Goal: Communication & Community: Participate in discussion

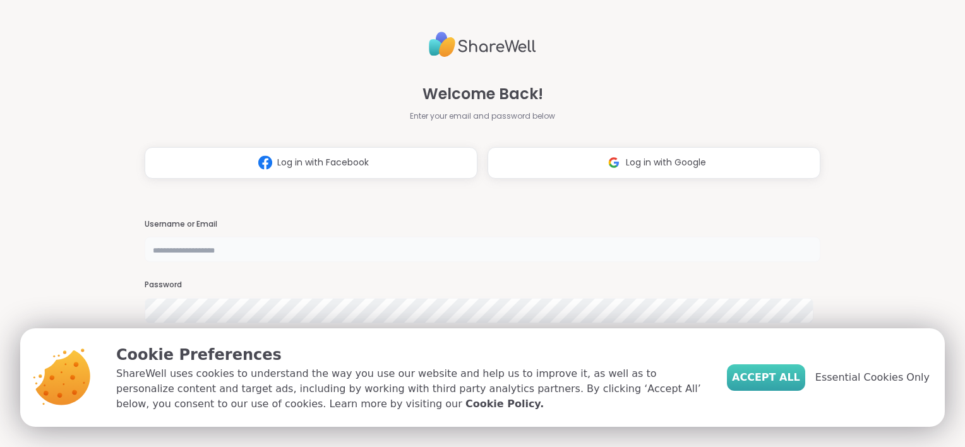
type input "**********"
click at [778, 383] on span "Accept All" at bounding box center [766, 377] width 68 height 15
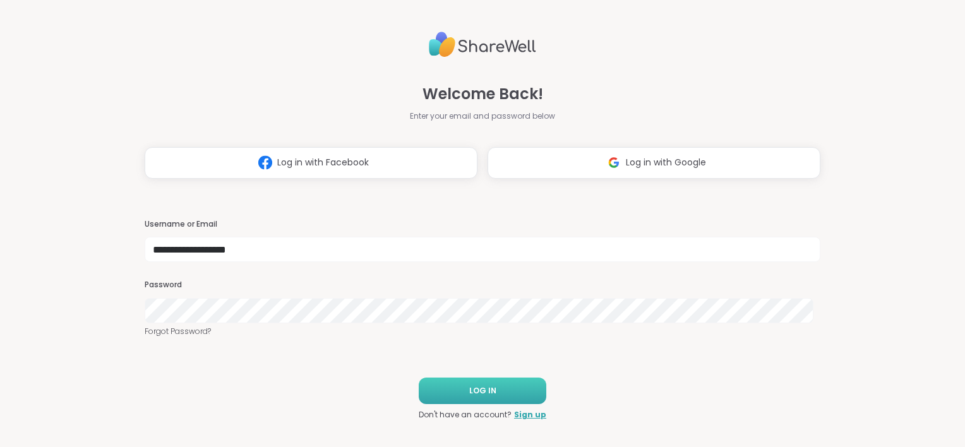
click at [480, 385] on span "LOG IN" at bounding box center [482, 390] width 27 height 11
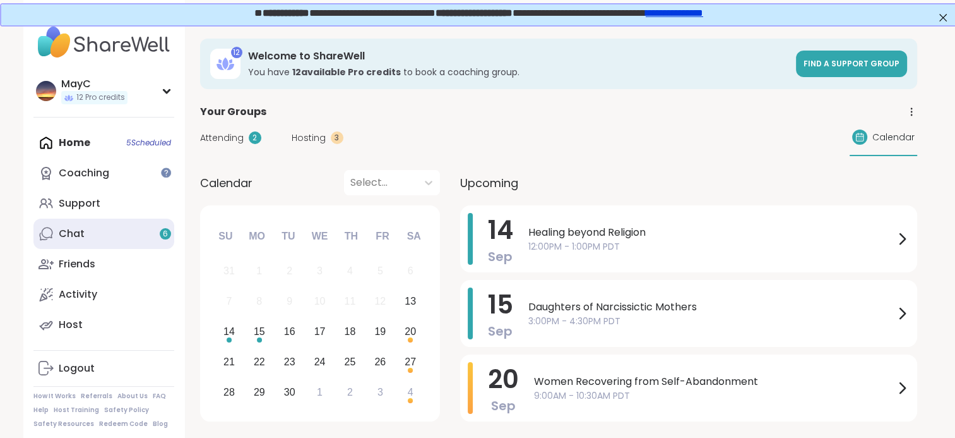
click at [64, 237] on div "Chat 6" at bounding box center [72, 234] width 26 height 14
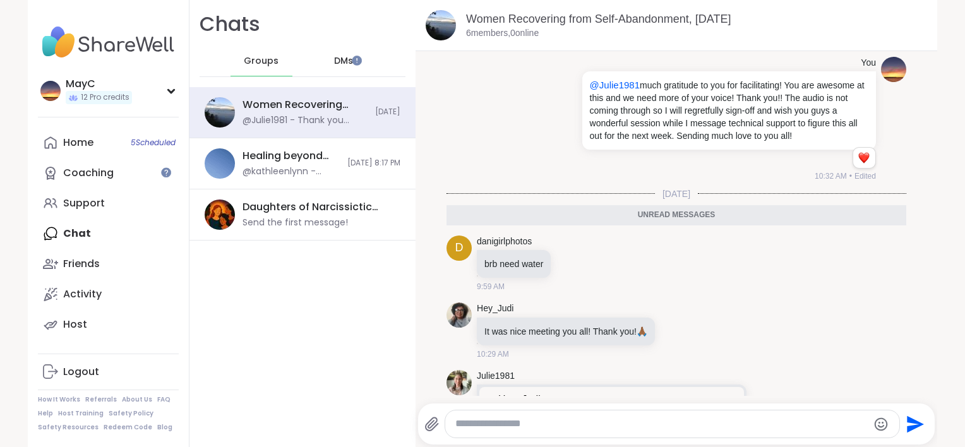
scroll to position [232, 0]
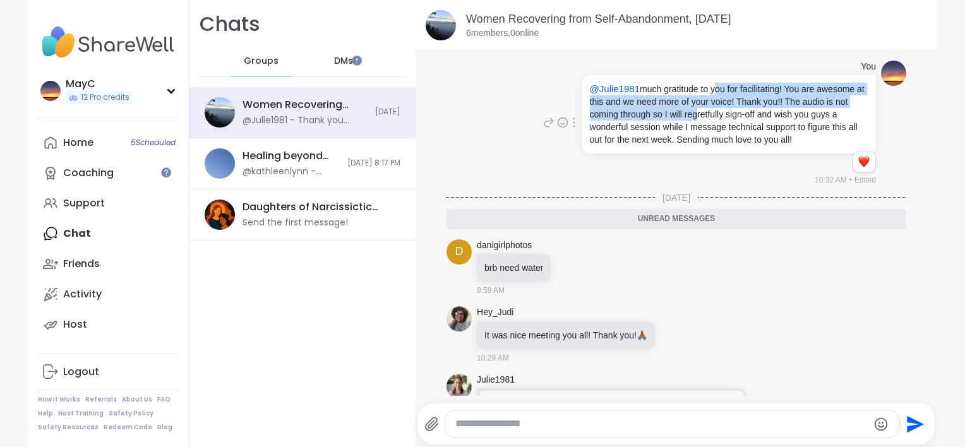
drag, startPoint x: 701, startPoint y: 91, endPoint x: 698, endPoint y: 109, distance: 17.9
click at [698, 109] on p "@Julie1981 much gratitude to you for facilitating! You are awesome at this and …" at bounding box center [729, 114] width 278 height 63
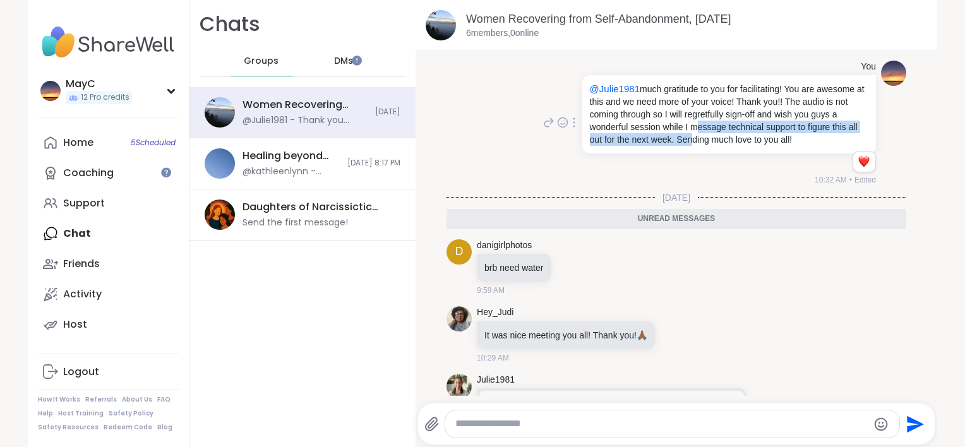
drag, startPoint x: 688, startPoint y: 123, endPoint x: 690, endPoint y: 141, distance: 18.4
click at [690, 141] on p "@Julie1981 much gratitude to you for facilitating! You are awesome at this and …" at bounding box center [729, 114] width 278 height 63
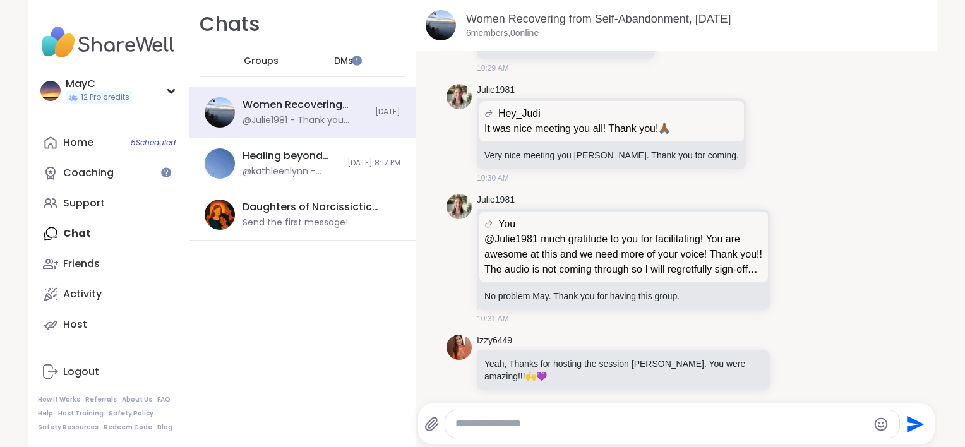
scroll to position [549, 0]
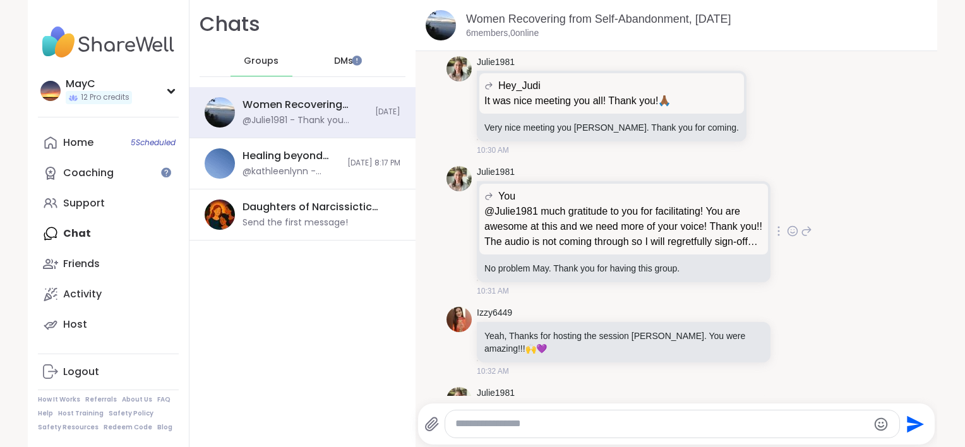
click at [791, 232] on icon at bounding box center [793, 232] width 4 height 1
click at [686, 211] on div "Select Reaction: Heart" at bounding box center [691, 210] width 11 height 11
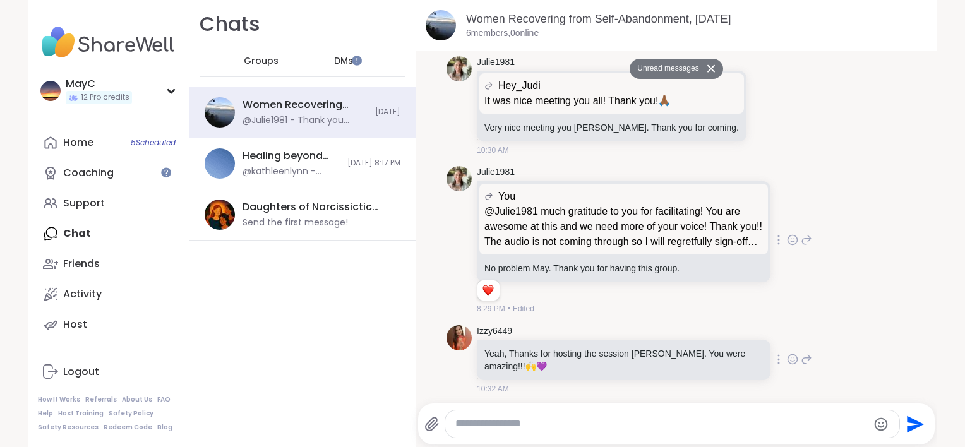
click at [787, 356] on icon at bounding box center [792, 359] width 11 height 13
click at [686, 340] on div "Select Reaction: Heart" at bounding box center [691, 338] width 11 height 11
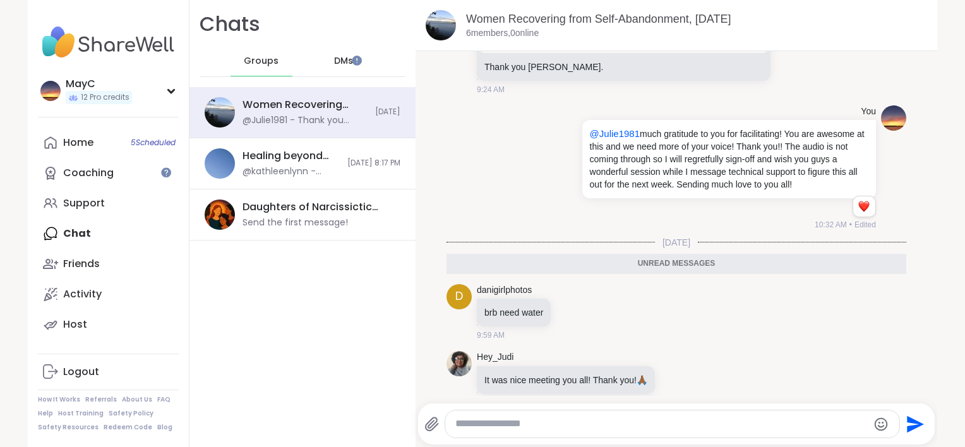
scroll to position [179, 0]
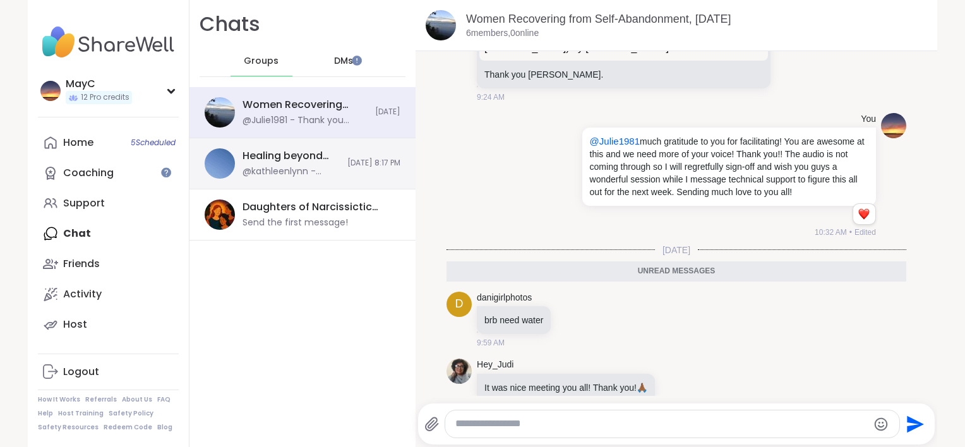
click at [290, 160] on div "Healing beyond Religion, [DATE]" at bounding box center [290, 156] width 97 height 14
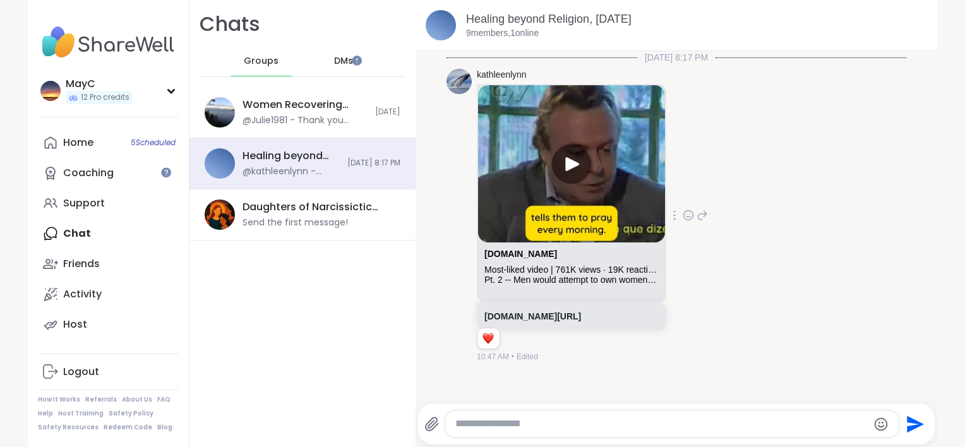
click at [561, 160] on img at bounding box center [571, 163] width 187 height 157
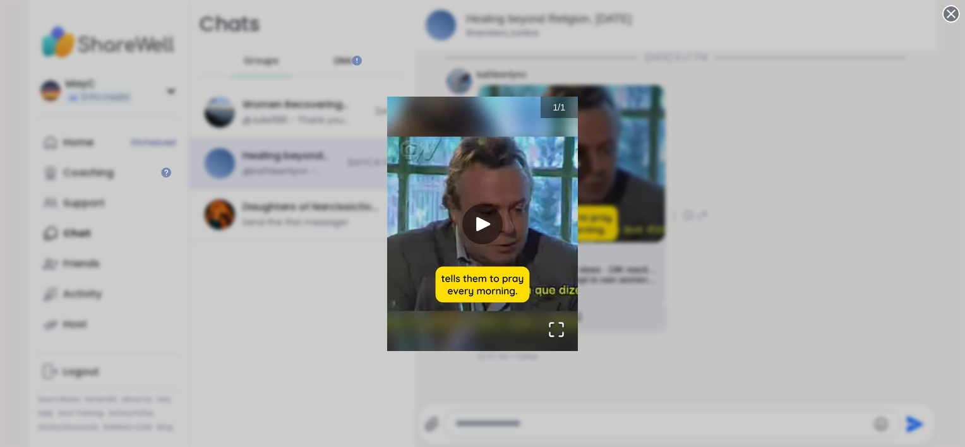
click at [476, 225] on img "Go to Slide 1" at bounding box center [482, 224] width 191 height 254
click at [734, 121] on div "1 / 1" at bounding box center [482, 223] width 965 height 447
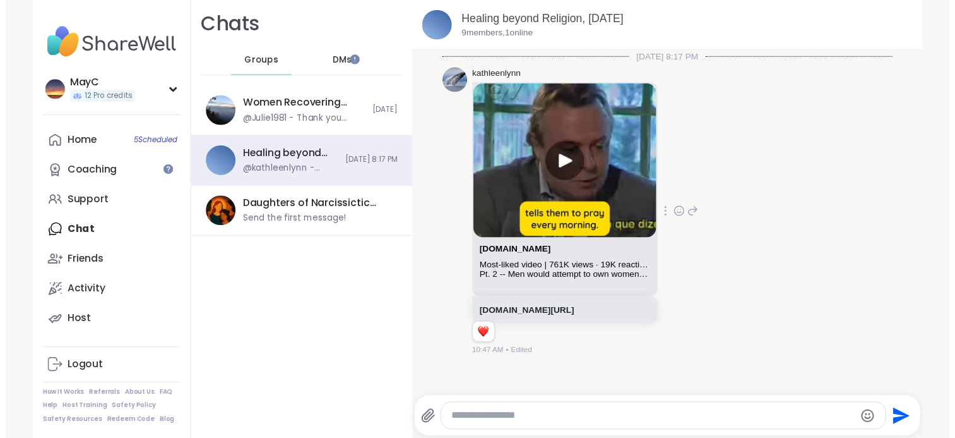
scroll to position [3, 0]
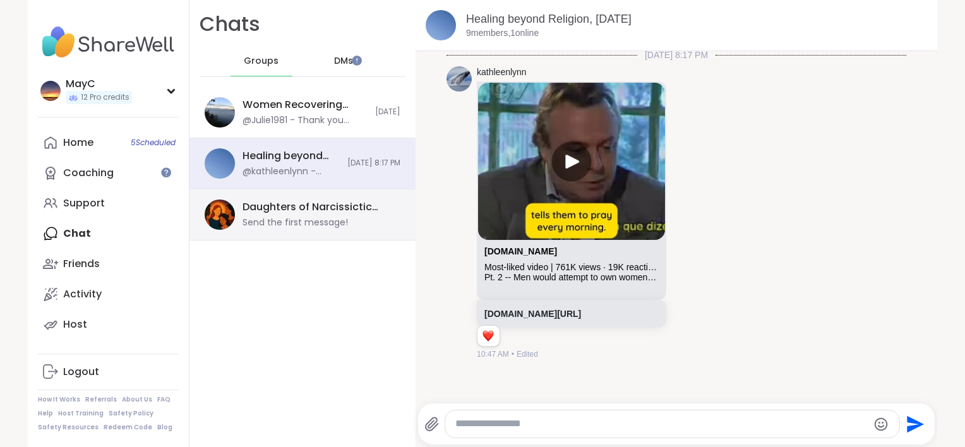
click at [277, 222] on div "Send the first message!" at bounding box center [294, 223] width 105 height 13
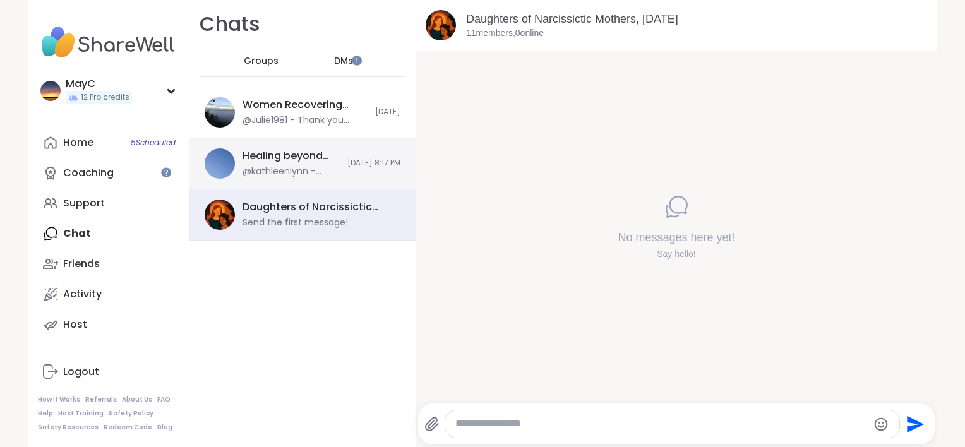
click at [316, 174] on div "Healing beyond Religion, [DATE] @kathleenlynn - [URL][DOMAIN_NAME] [DATE] 8:17 …" at bounding box center [302, 163] width 226 height 51
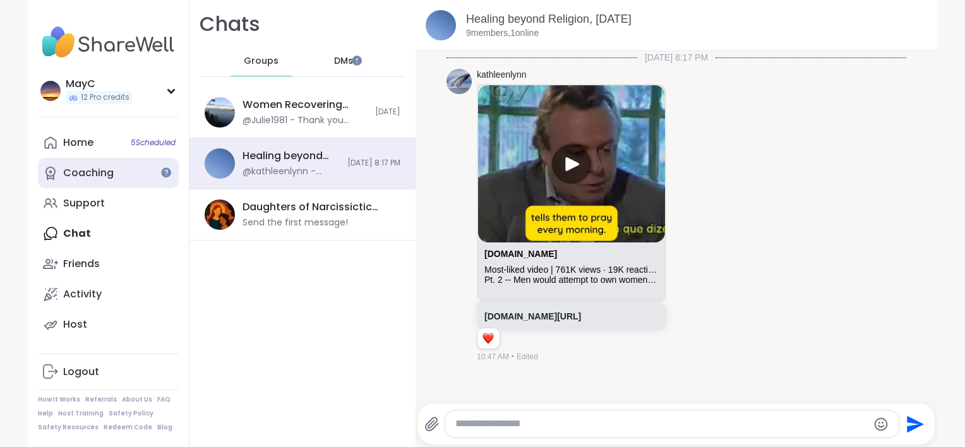
click at [119, 170] on link "Coaching" at bounding box center [108, 173] width 141 height 30
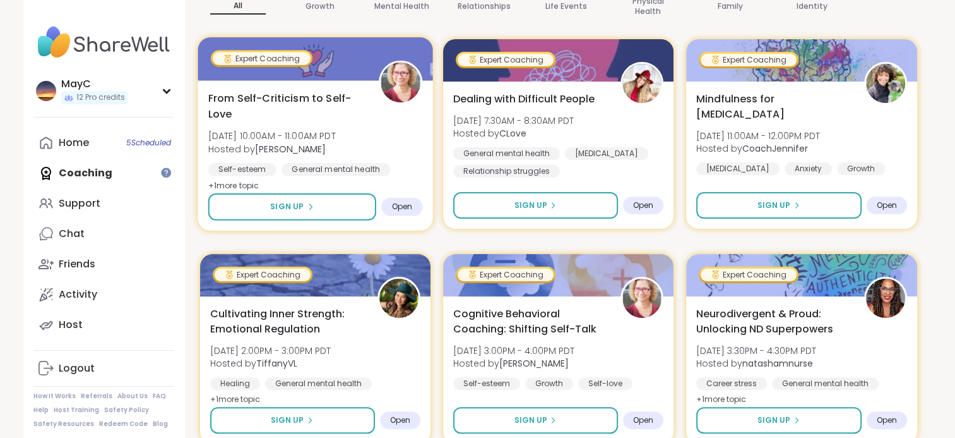
scroll to position [290, 0]
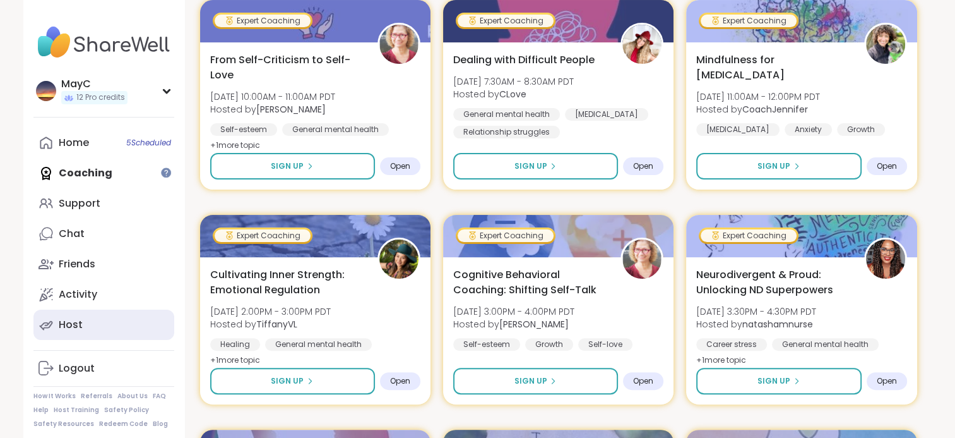
click at [88, 331] on link "Host" at bounding box center [103, 324] width 141 height 30
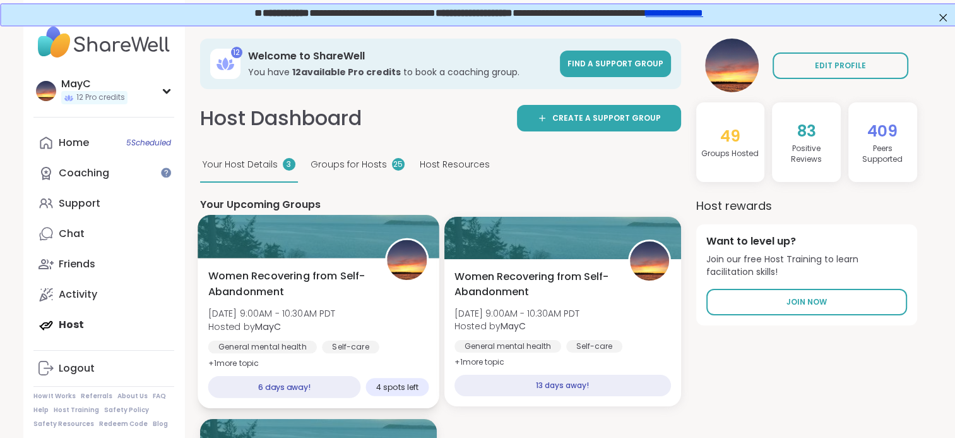
click at [258, 274] on span "Women Recovering from Self-Abandonment" at bounding box center [289, 283] width 163 height 31
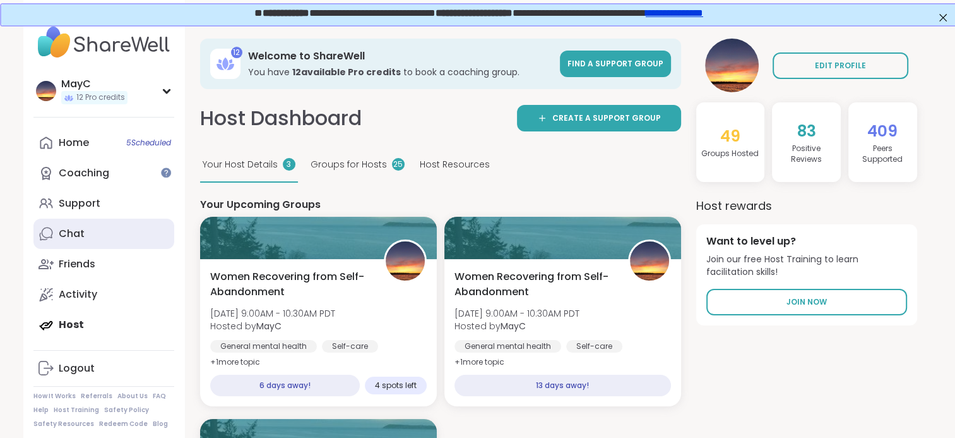
click at [92, 234] on link "Chat" at bounding box center [103, 233] width 141 height 30
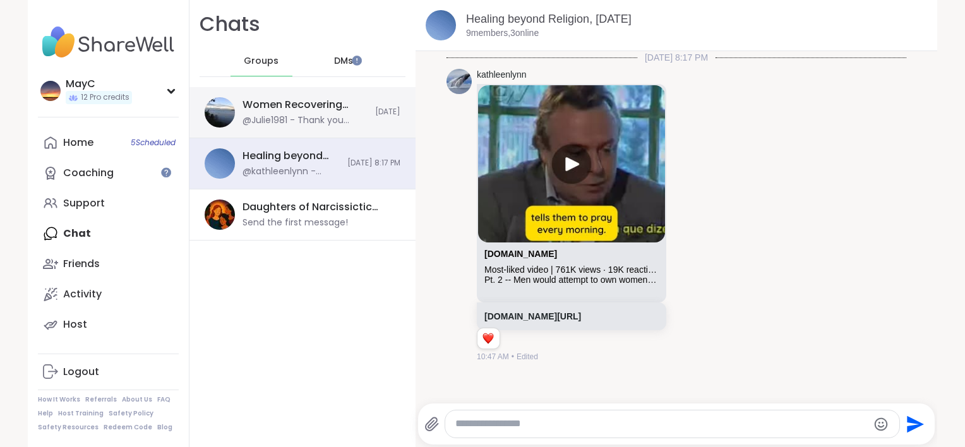
click at [275, 118] on div "@Julie1981 - Thank you [PERSON_NAME]!" at bounding box center [304, 120] width 125 height 13
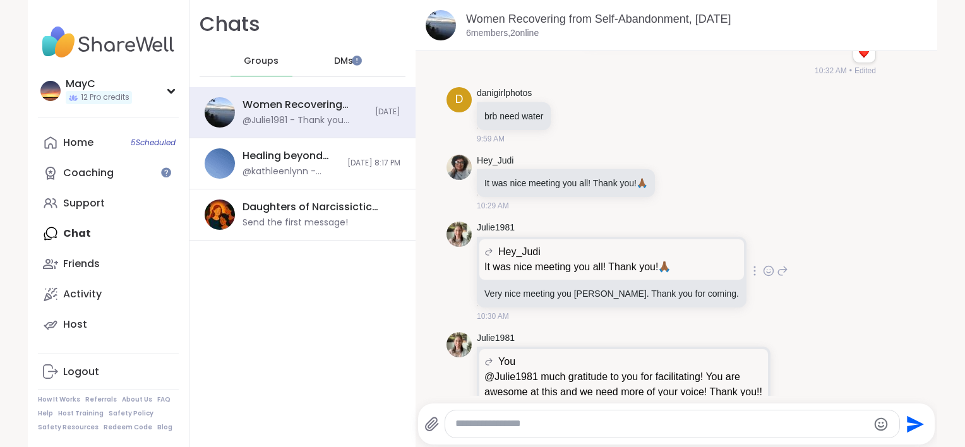
scroll to position [340, 0]
click at [671, 186] on icon at bounding box center [676, 183] width 11 height 13
click at [571, 157] on div "Select Reaction: Heart" at bounding box center [576, 162] width 11 height 11
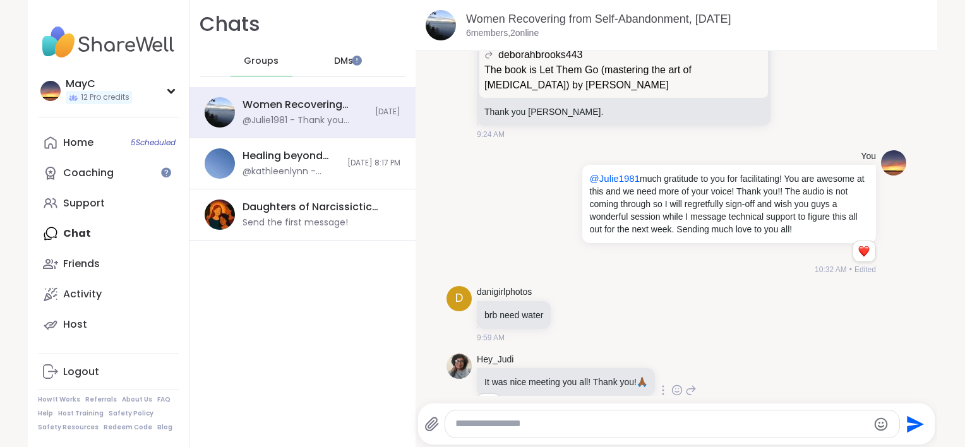
scroll to position [30, 0]
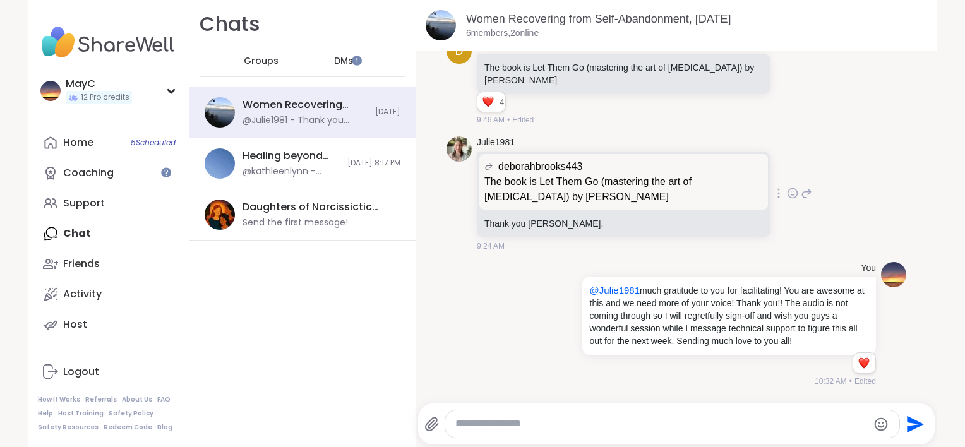
click at [787, 191] on icon at bounding box center [792, 193] width 11 height 13
click at [679, 179] on button "Select Reaction: Heart" at bounding box center [691, 172] width 25 height 25
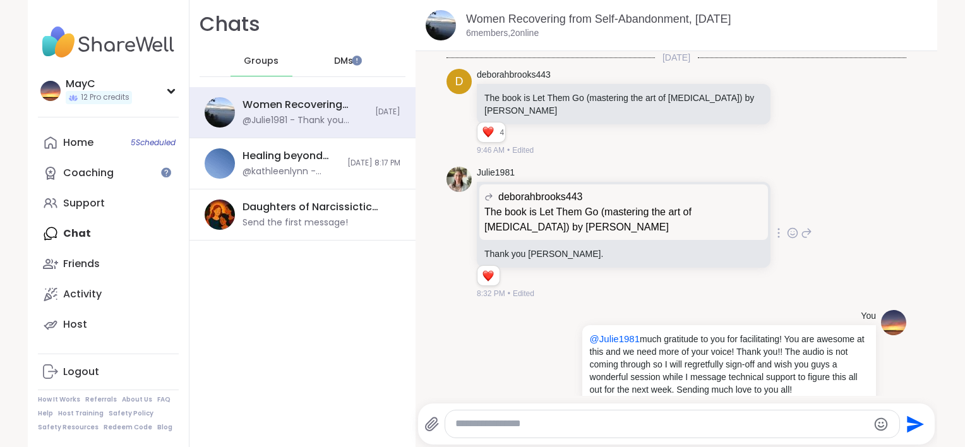
scroll to position [2, 0]
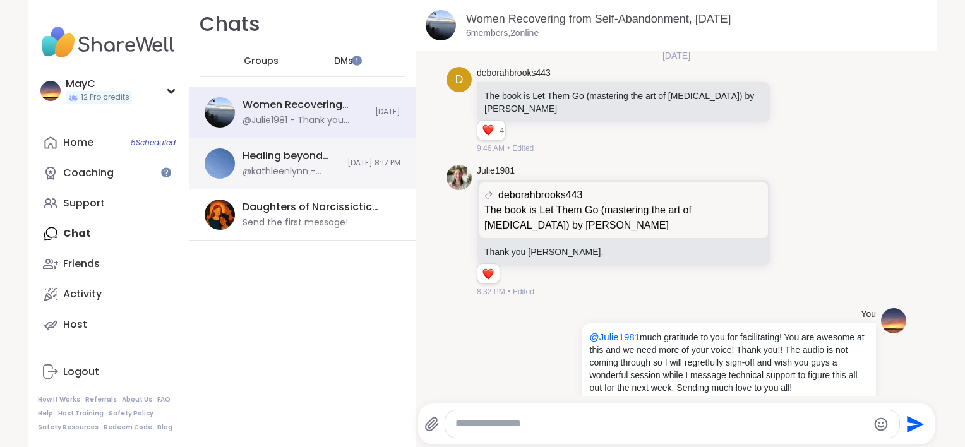
click at [263, 166] on div "@kathleenlynn - [URL][DOMAIN_NAME]" at bounding box center [290, 171] width 97 height 13
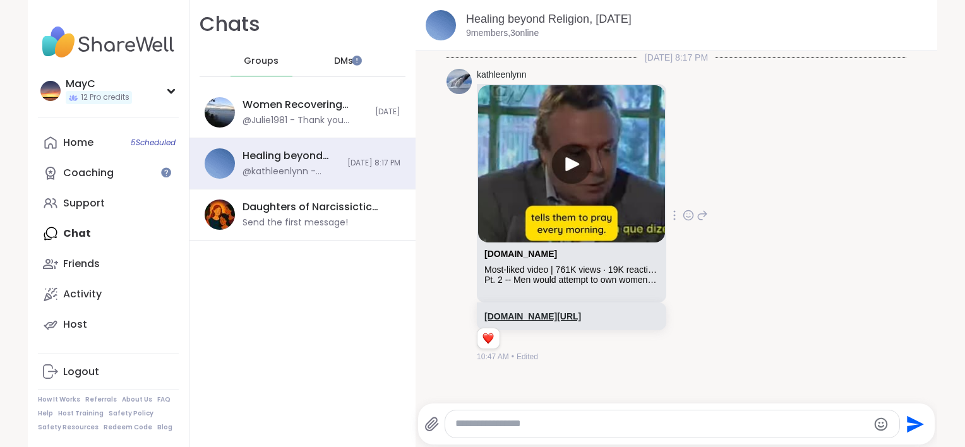
click at [537, 319] on link "[DOMAIN_NAME][URL]" at bounding box center [532, 316] width 97 height 10
click at [683, 213] on icon at bounding box center [688, 215] width 11 height 13
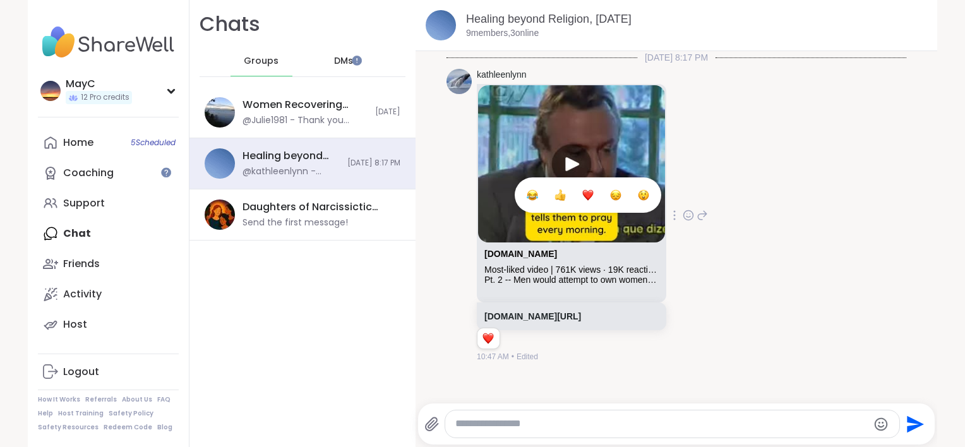
click at [639, 194] on div "Select Reaction: Astonished" at bounding box center [643, 194] width 11 height 11
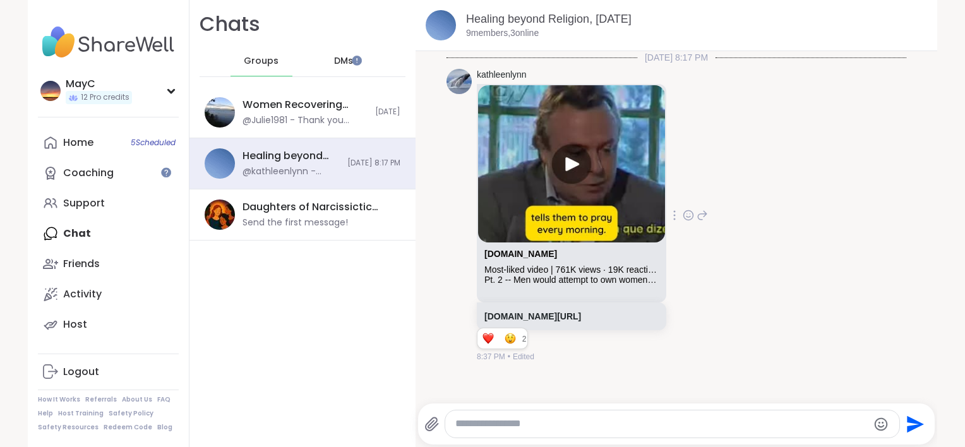
click at [479, 424] on textarea "Type your message" at bounding box center [661, 423] width 412 height 13
type textarea "*"
type textarea "**********"
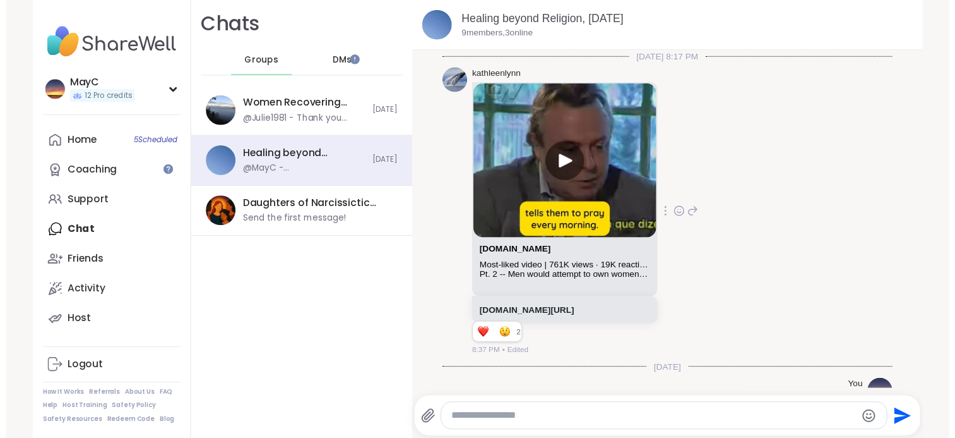
scroll to position [51, 0]
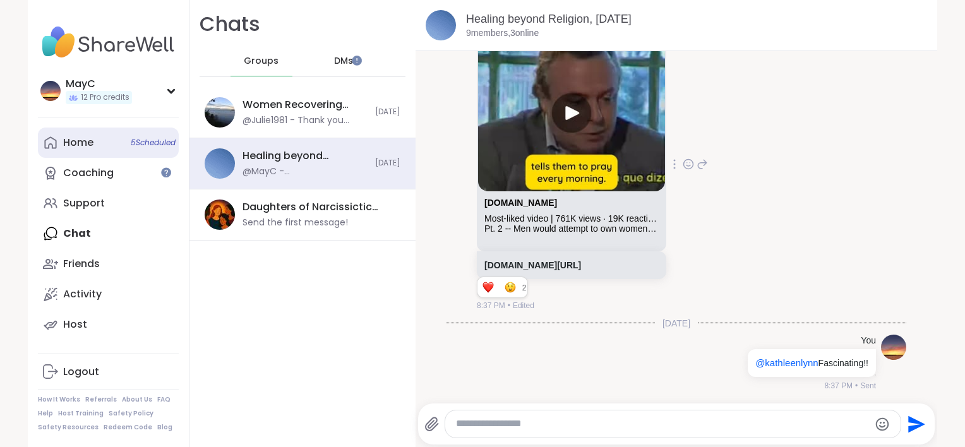
click at [134, 143] on span "5 Scheduled" at bounding box center [153, 143] width 45 height 10
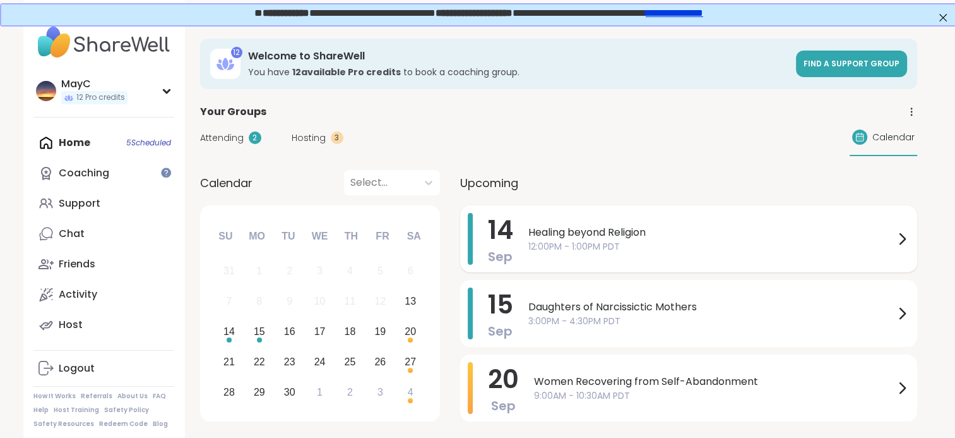
click at [594, 228] on span "Healing beyond Religion" at bounding box center [712, 232] width 366 height 15
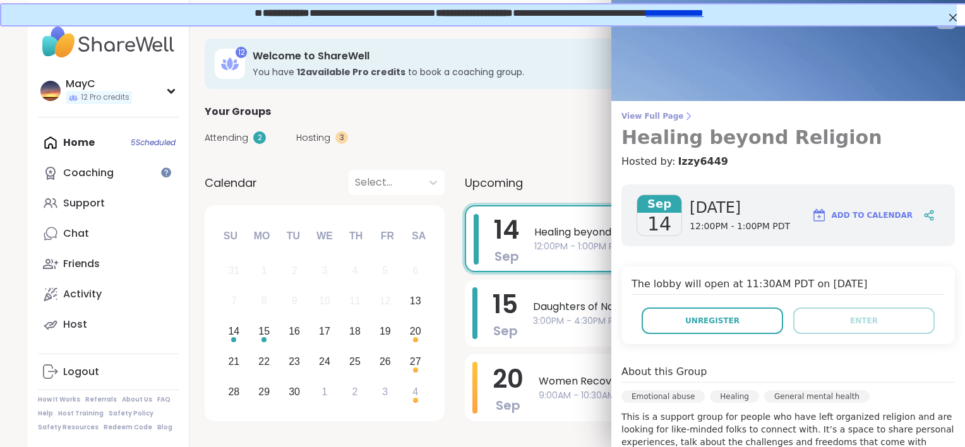
click at [639, 115] on span "View Full Page" at bounding box center [787, 116] width 333 height 10
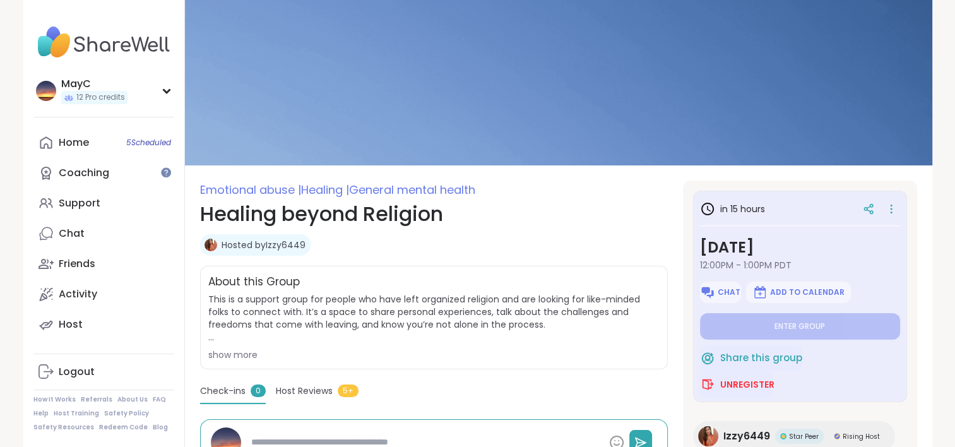
scroll to position [3, 0]
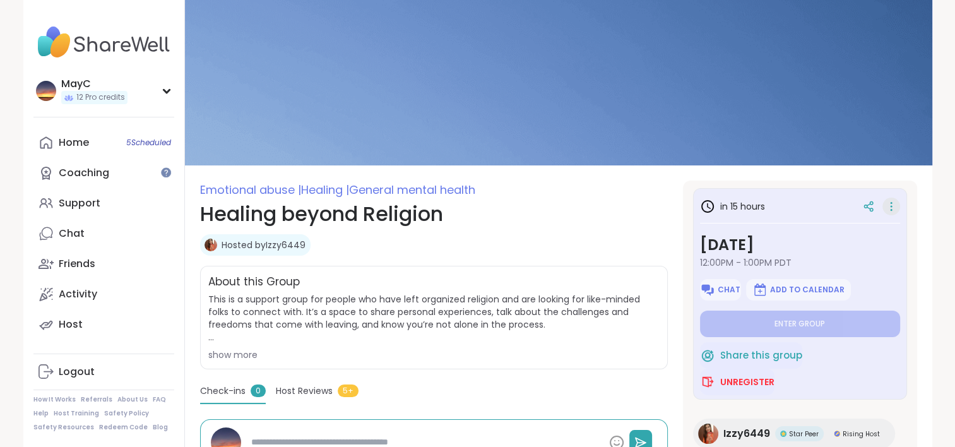
click at [885, 204] on icon at bounding box center [891, 207] width 13 height 18
click at [113, 99] on span "12 Pro credits" at bounding box center [100, 97] width 49 height 11
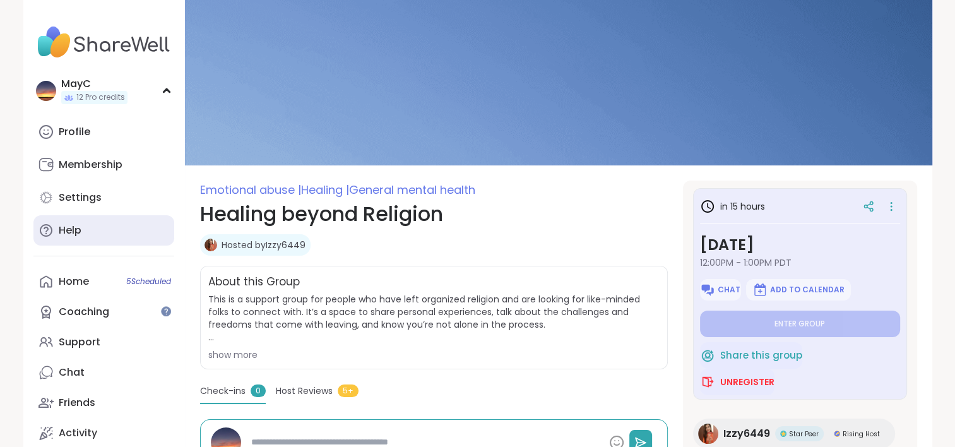
click at [82, 236] on link "Help" at bounding box center [103, 230] width 141 height 30
type textarea "*"
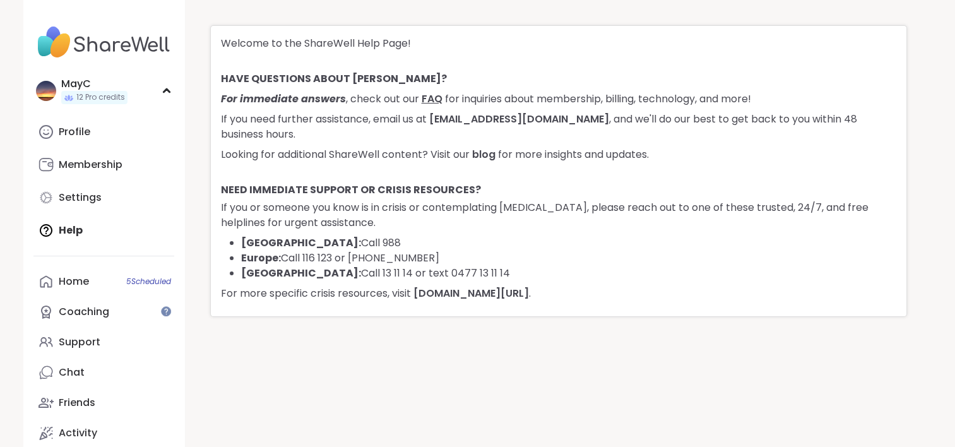
click at [429, 99] on link "FAQ" at bounding box center [432, 99] width 21 height 15
click at [492, 157] on link "blog" at bounding box center [483, 154] width 23 height 15
click at [529, 117] on link "[EMAIL_ADDRESS][DOMAIN_NAME]" at bounding box center [519, 119] width 180 height 15
drag, startPoint x: 585, startPoint y: 116, endPoint x: 431, endPoint y: 114, distance: 153.5
click at [431, 114] on p "If you need further assistance, email us at [EMAIL_ADDRESS][DOMAIN_NAME] , and …" at bounding box center [559, 127] width 676 height 30
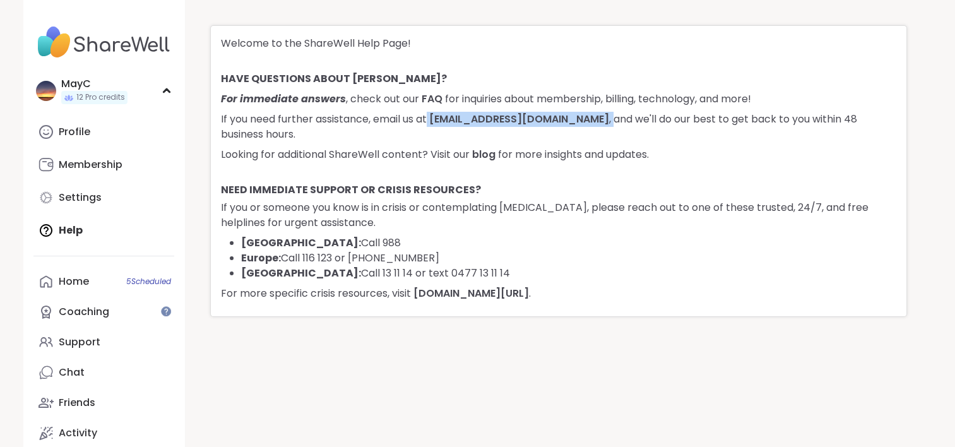
copy p "[EMAIL_ADDRESS][DOMAIN_NAME] ,"
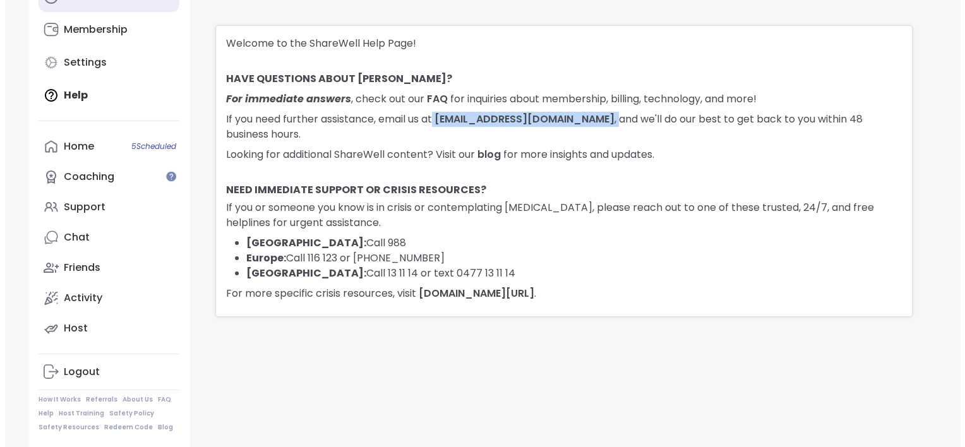
scroll to position [134, 0]
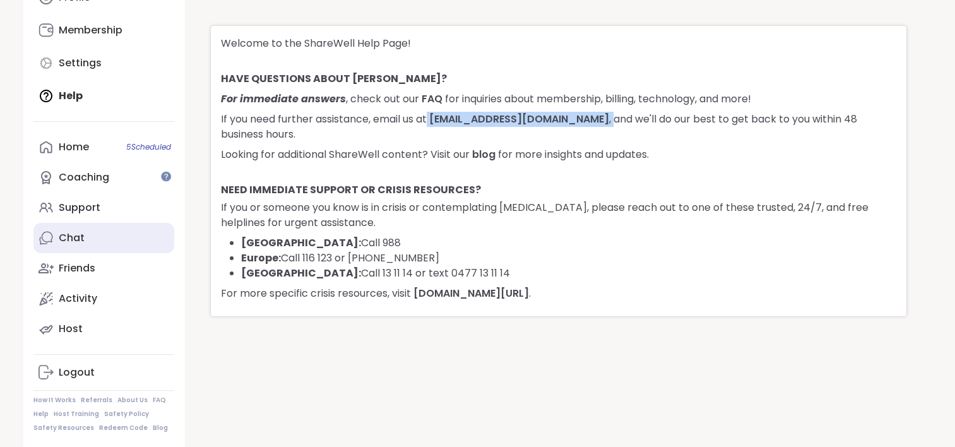
click at [80, 239] on div "Chat" at bounding box center [72, 238] width 26 height 14
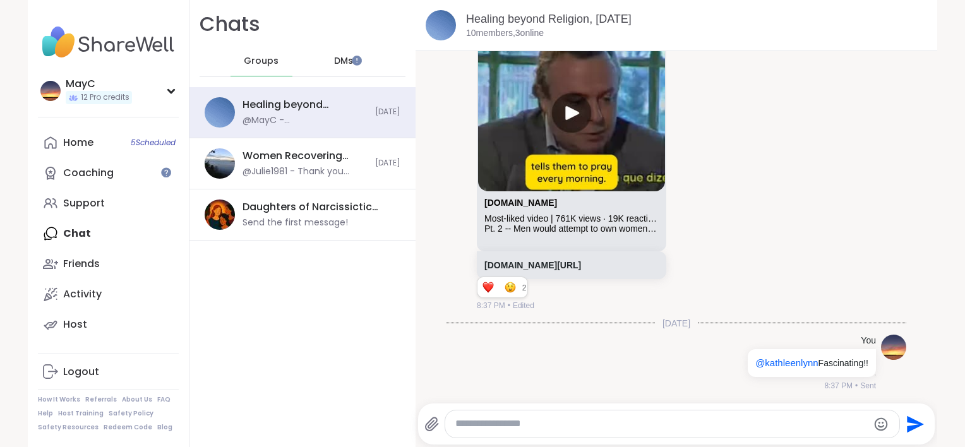
click at [487, 424] on textarea "Type your message" at bounding box center [661, 423] width 412 height 13
paste textarea "**********"
type textarea "**********"
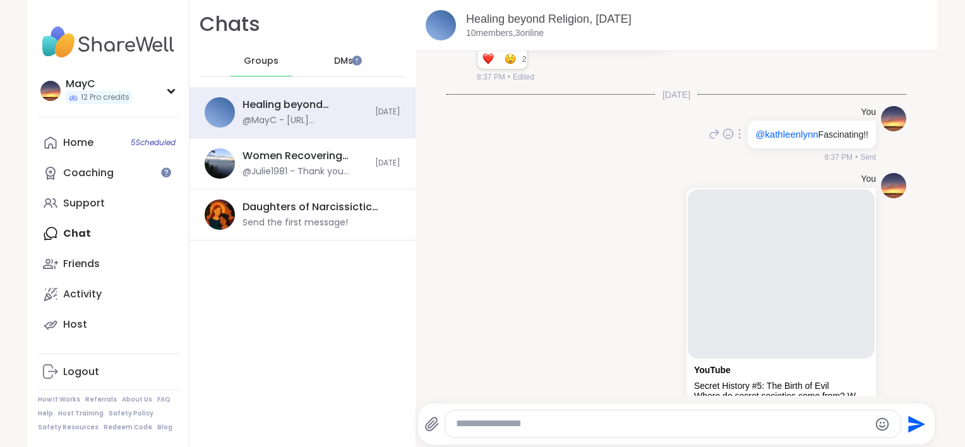
scroll to position [284, 0]
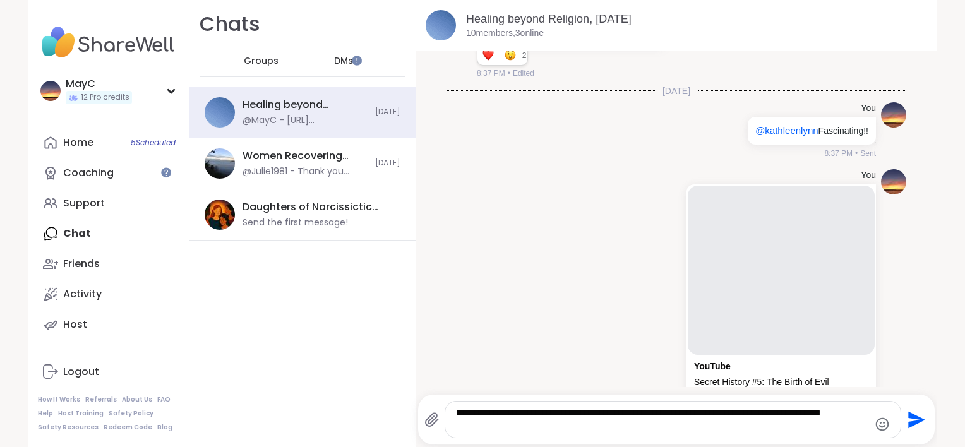
click at [645, 414] on textarea "**********" at bounding box center [662, 420] width 412 height 26
click at [590, 406] on div "**********" at bounding box center [672, 420] width 455 height 36
click at [495, 415] on textarea "**********" at bounding box center [662, 420] width 412 height 26
click at [654, 414] on textarea "**********" at bounding box center [662, 420] width 412 height 26
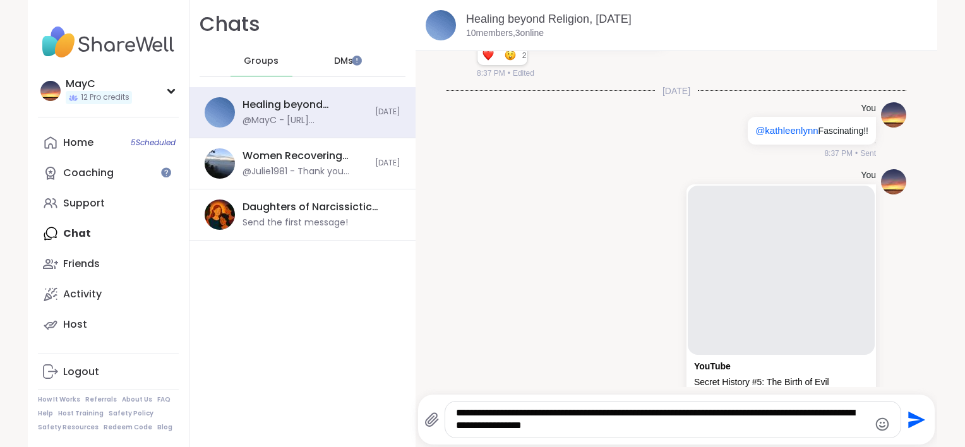
click at [654, 414] on textarea "**********" at bounding box center [662, 420] width 412 height 26
click at [543, 414] on textarea "**********" at bounding box center [662, 420] width 412 height 26
click at [801, 415] on textarea "**********" at bounding box center [662, 420] width 412 height 26
click at [456, 427] on textarea "**********" at bounding box center [662, 420] width 412 height 26
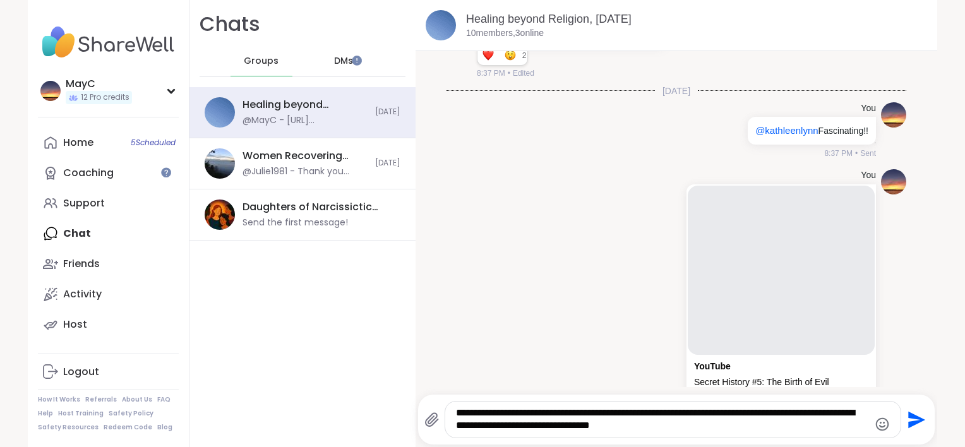
click at [456, 427] on textarea "**********" at bounding box center [662, 420] width 412 height 26
type textarea "**********"
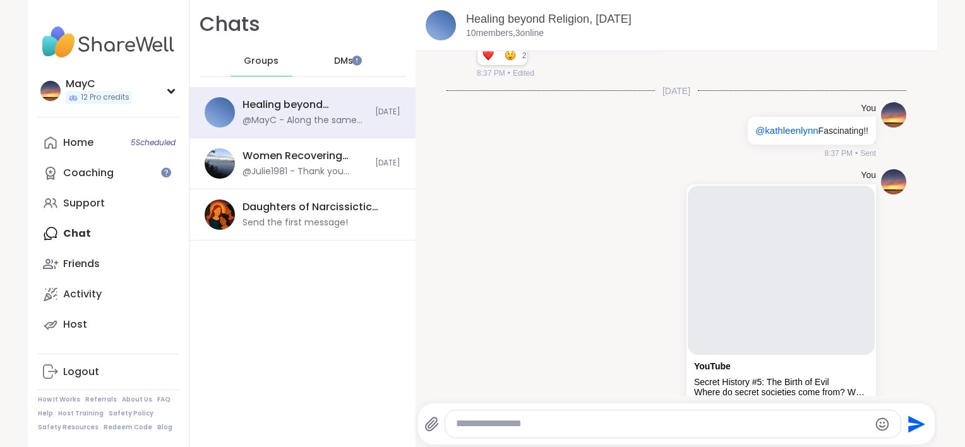
scroll to position [441, 0]
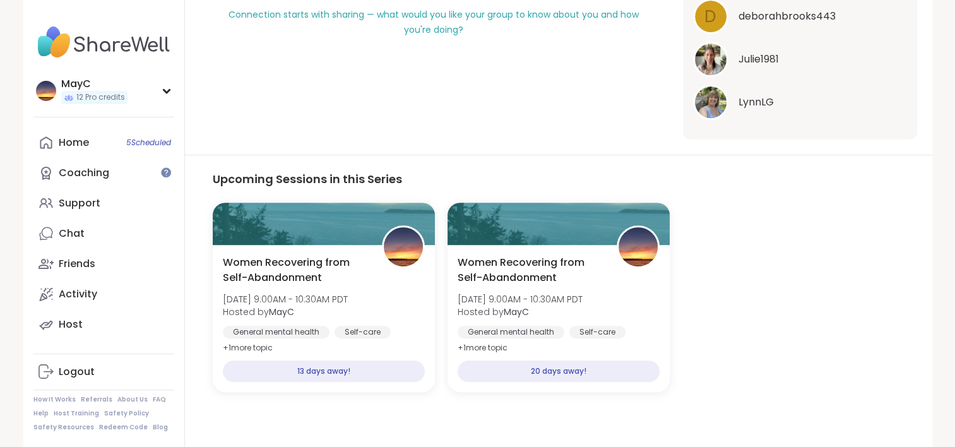
scroll to position [470, 0]
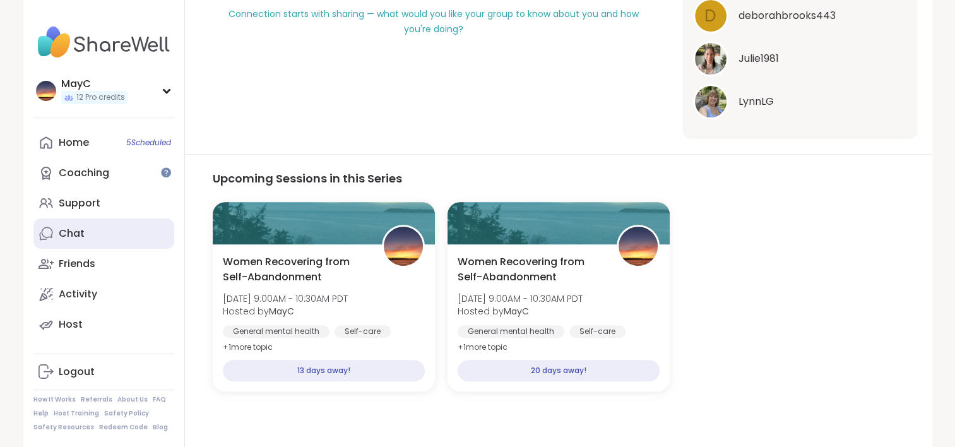
click at [88, 227] on link "Chat" at bounding box center [103, 233] width 141 height 30
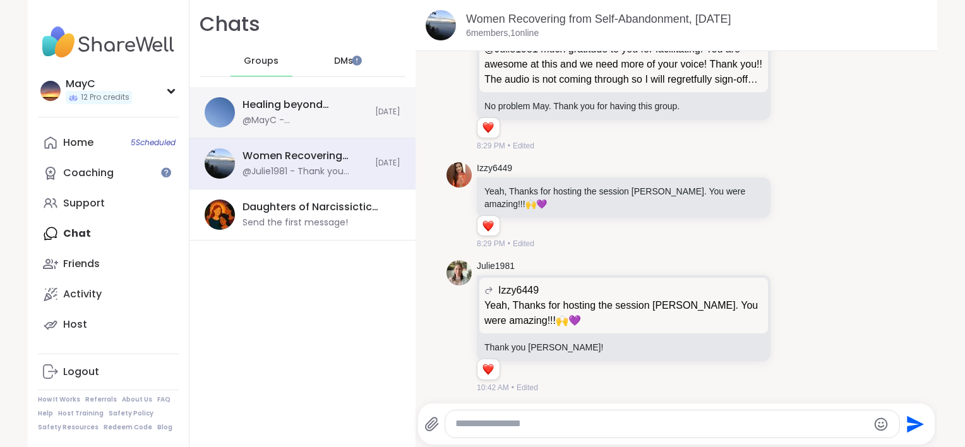
click at [265, 120] on div "@MayC - @[PERSON_NAME]!!" at bounding box center [304, 120] width 125 height 13
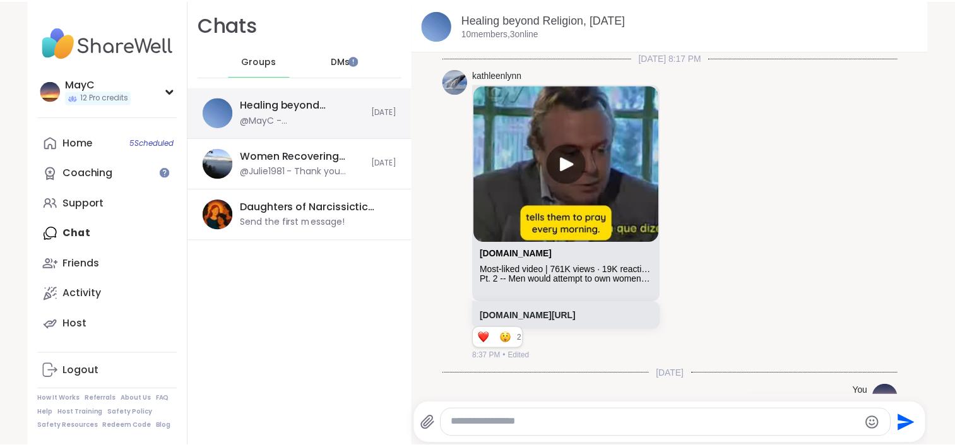
scroll to position [51, 0]
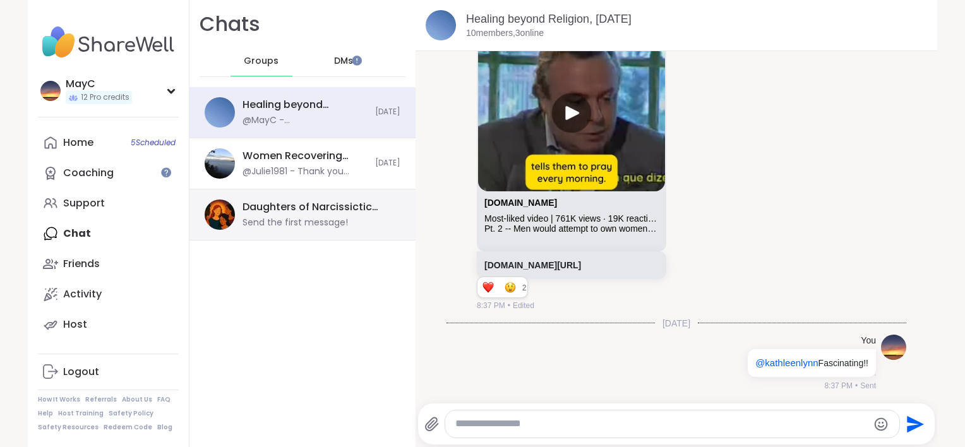
click at [248, 217] on div "Send the first message!" at bounding box center [294, 223] width 105 height 13
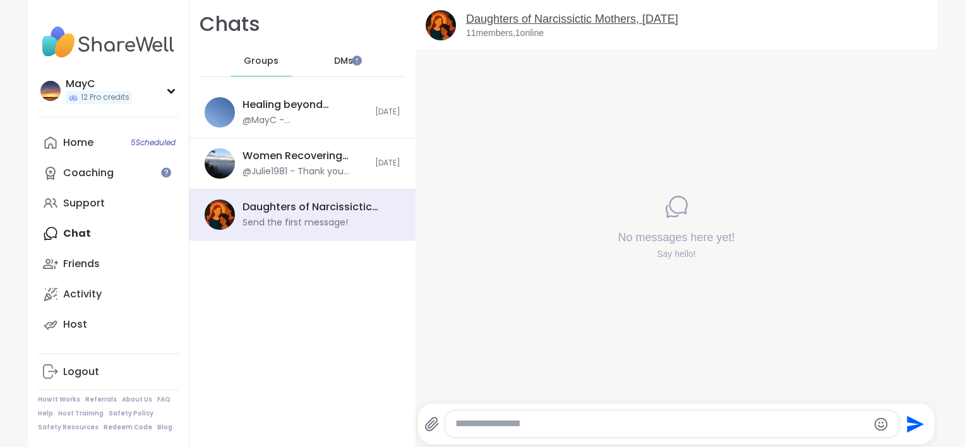
click at [481, 18] on link "Daughters of Narcissictic Mothers, [DATE]" at bounding box center [572, 19] width 212 height 13
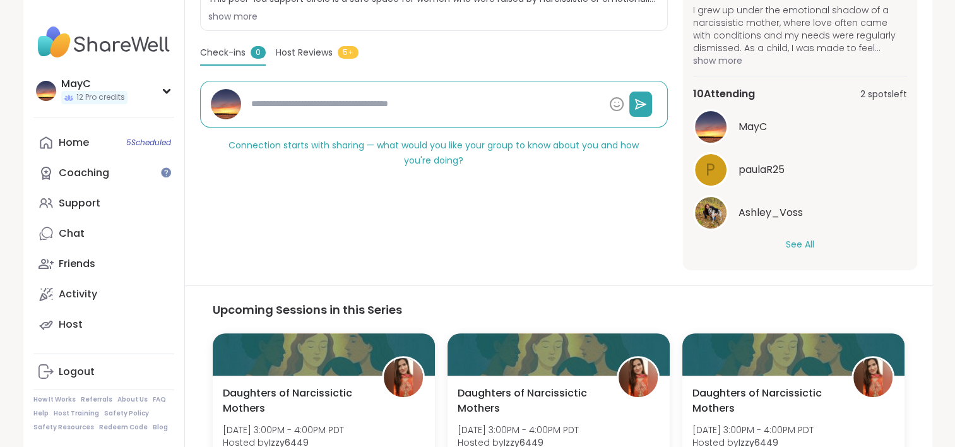
scroll to position [344, 0]
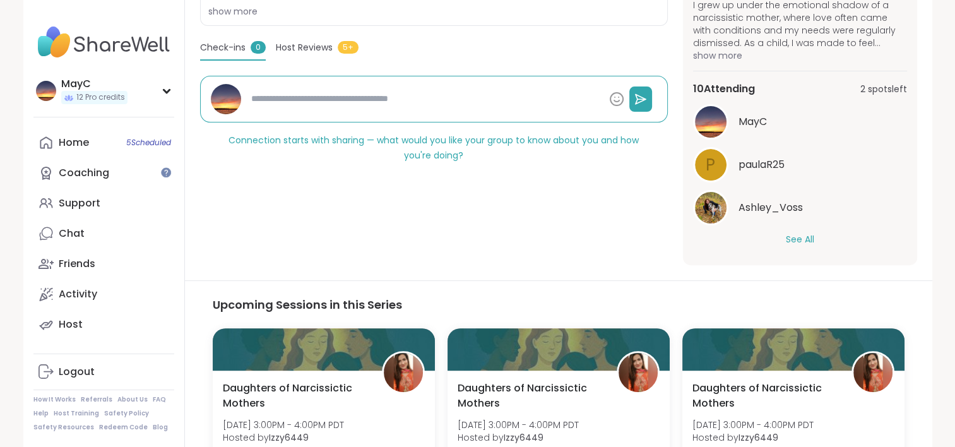
click at [799, 242] on button "See All" at bounding box center [800, 239] width 28 height 13
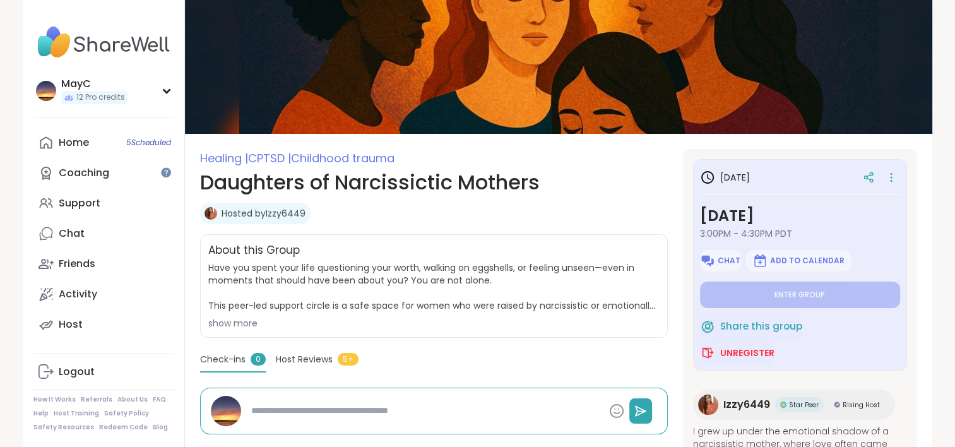
scroll to position [0, 0]
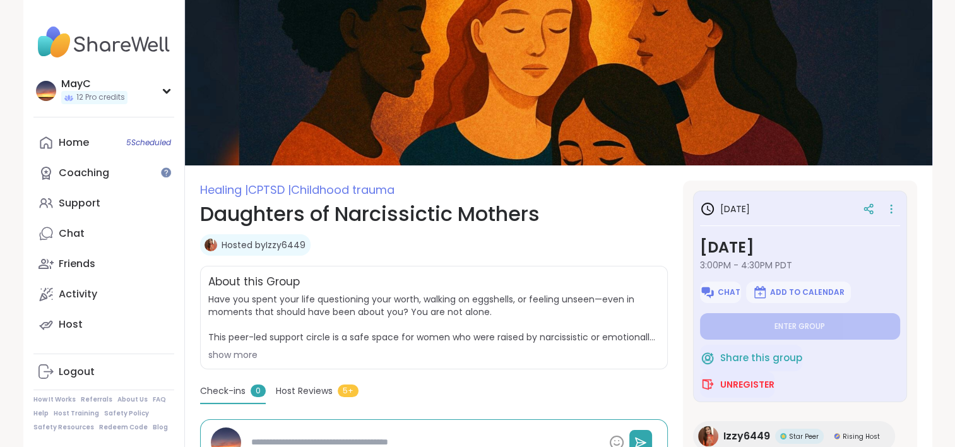
type textarea "*"
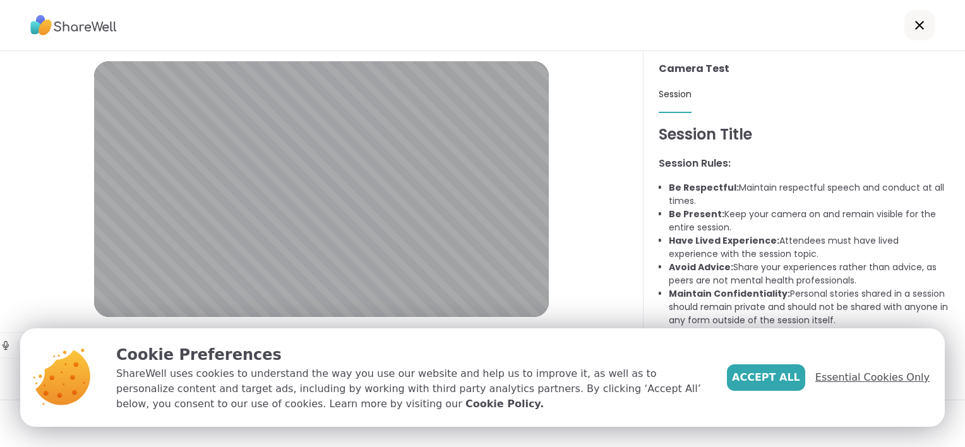
click at [864, 370] on span "Essential Cookies Only" at bounding box center [872, 377] width 114 height 15
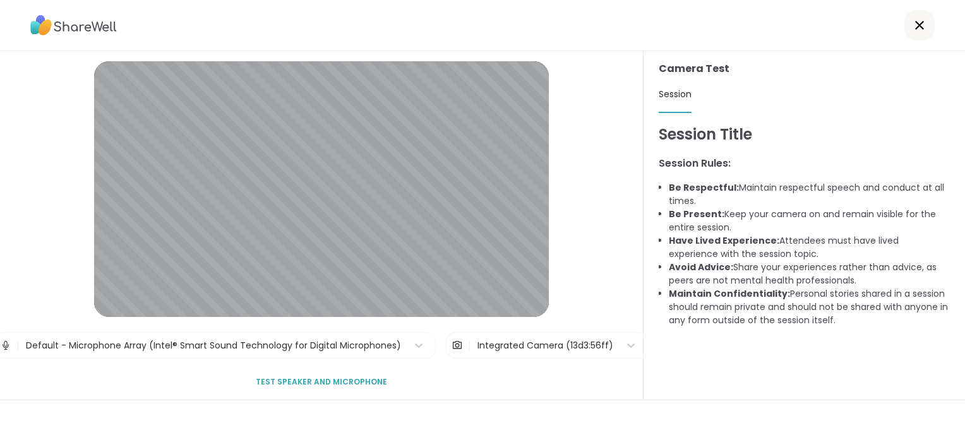
click at [346, 380] on span "Test speaker and microphone" at bounding box center [321, 381] width 131 height 11
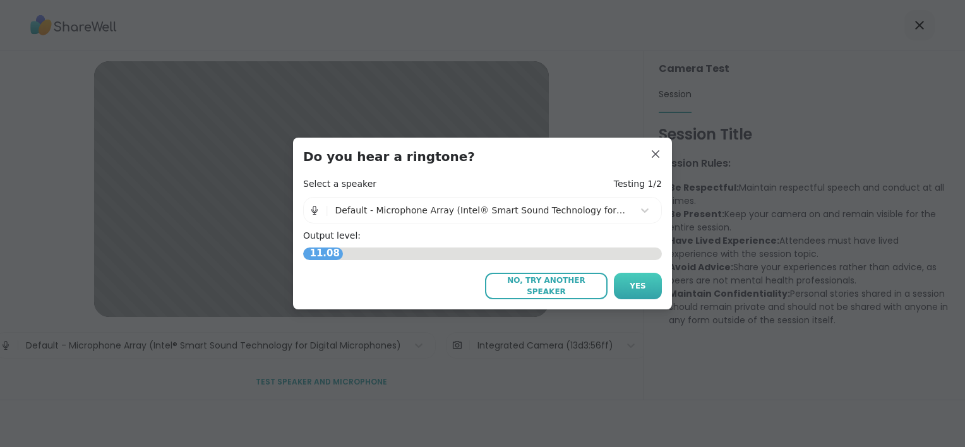
click at [642, 285] on button "Yes" at bounding box center [638, 286] width 48 height 27
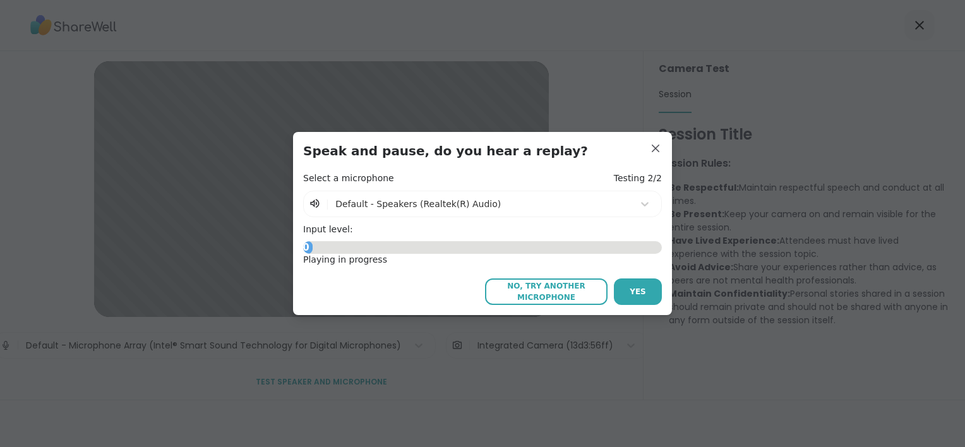
click at [642, 285] on button "Yes" at bounding box center [638, 291] width 48 height 27
